Goal: Navigation & Orientation: Find specific page/section

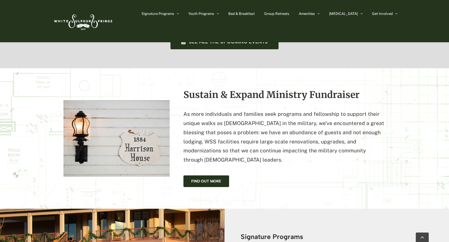
scroll to position [460, 0]
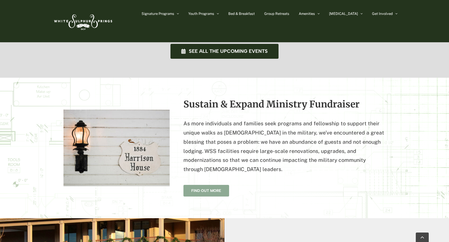
click at [217, 188] on span "Find Out More" at bounding box center [206, 190] width 30 height 5
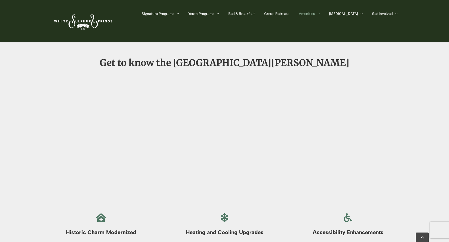
scroll to position [406, 0]
